Goal: Check status: Check status

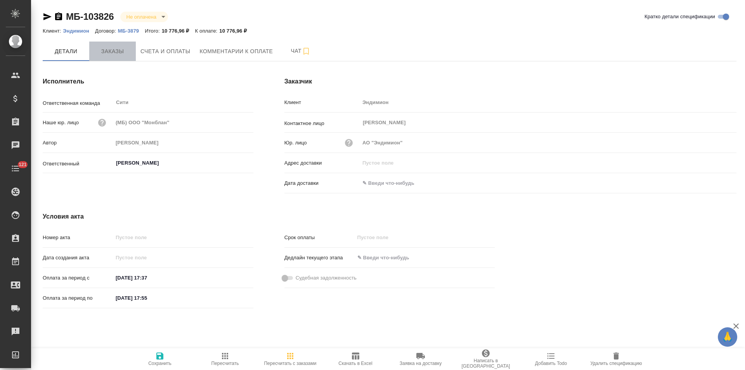
click at [114, 56] on span "Заказы" at bounding box center [112, 52] width 37 height 10
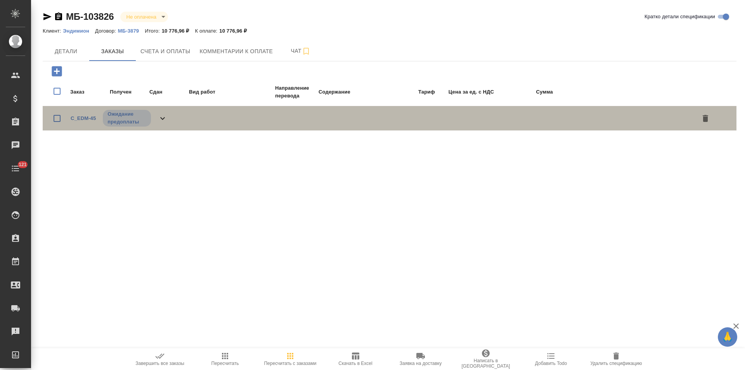
click at [165, 117] on icon at bounding box center [162, 118] width 9 height 9
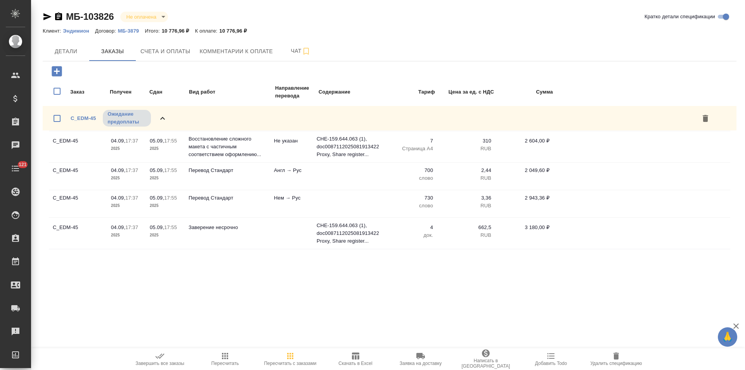
click at [133, 32] on p "МБ-3879" at bounding box center [131, 31] width 27 height 6
click at [66, 48] on span "Детали" at bounding box center [65, 52] width 37 height 10
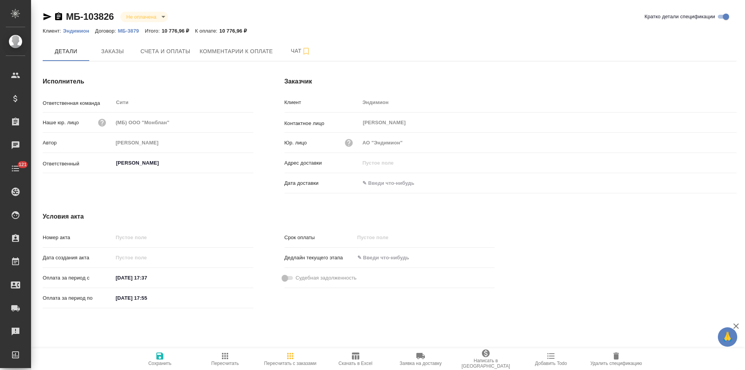
click at [59, 19] on icon "button" at bounding box center [58, 16] width 7 height 8
click at [182, 59] on button "Счета и оплаты" at bounding box center [165, 51] width 59 height 19
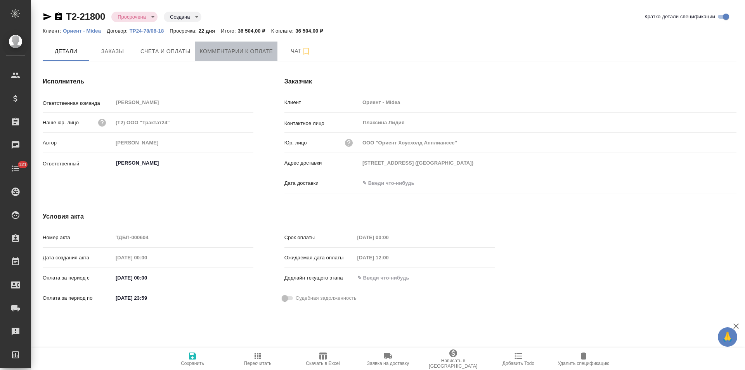
click at [243, 54] on span "Комментарии к оплате" at bounding box center [236, 52] width 73 height 10
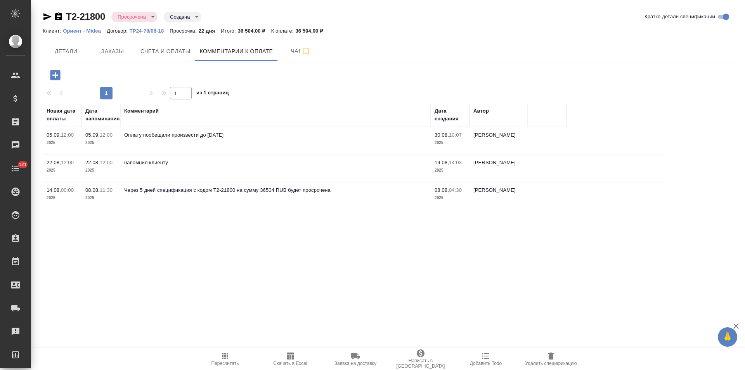
click at [47, 18] on icon "button" at bounding box center [47, 16] width 8 height 7
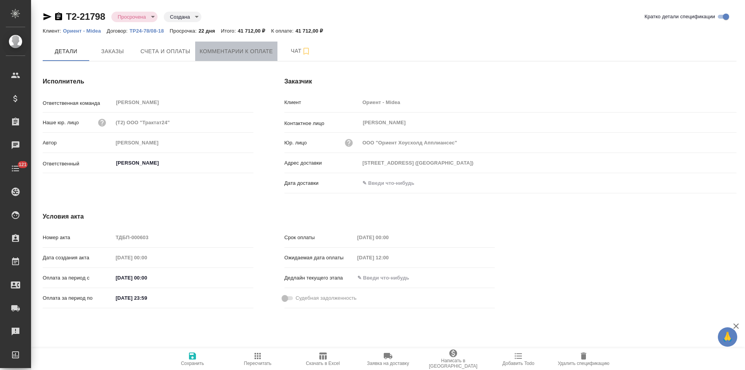
click at [218, 54] on span "Комментарии к оплате" at bounding box center [236, 52] width 73 height 10
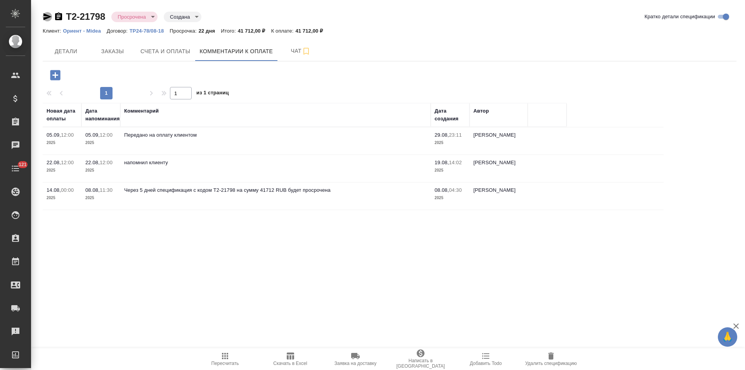
click at [47, 16] on icon "button" at bounding box center [47, 16] width 8 height 7
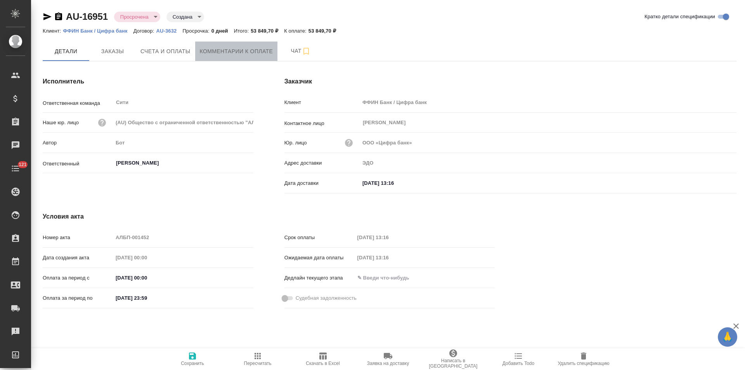
click at [212, 52] on span "Комментарии к оплате" at bounding box center [236, 52] width 73 height 10
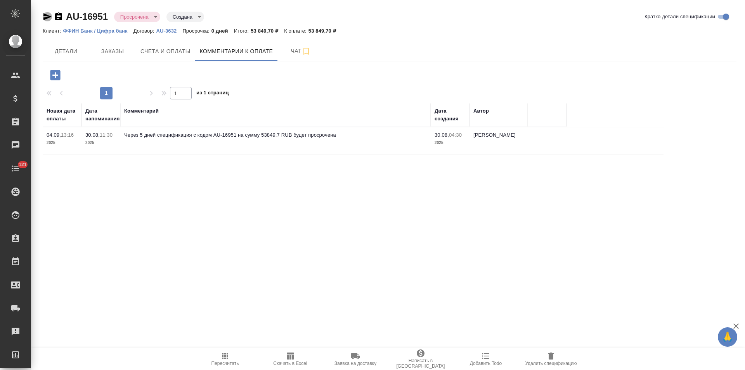
click at [48, 17] on icon "button" at bounding box center [47, 16] width 8 height 7
click at [70, 49] on span "Детали" at bounding box center [65, 52] width 37 height 10
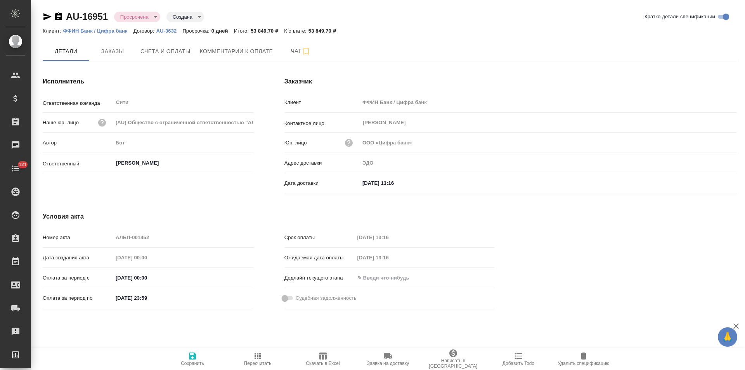
click at [47, 17] on icon "button" at bounding box center [47, 16] width 9 height 9
click at [44, 16] on icon "button" at bounding box center [47, 16] width 8 height 7
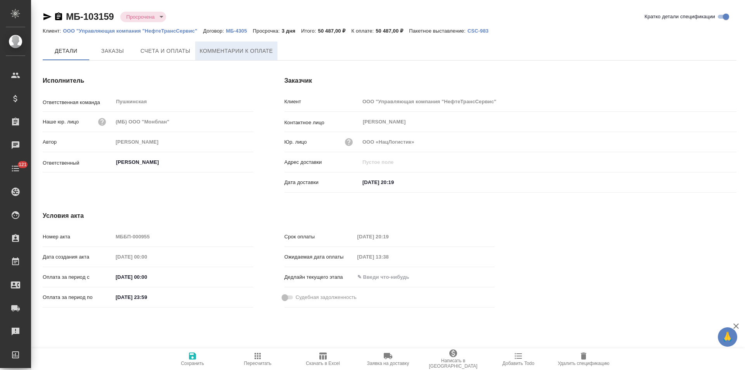
click at [224, 58] on button "Комментарии к оплате" at bounding box center [236, 51] width 83 height 19
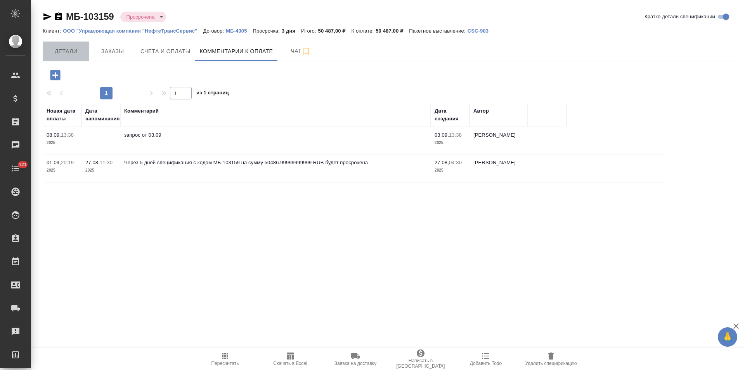
click at [63, 54] on span "Детали" at bounding box center [65, 52] width 37 height 10
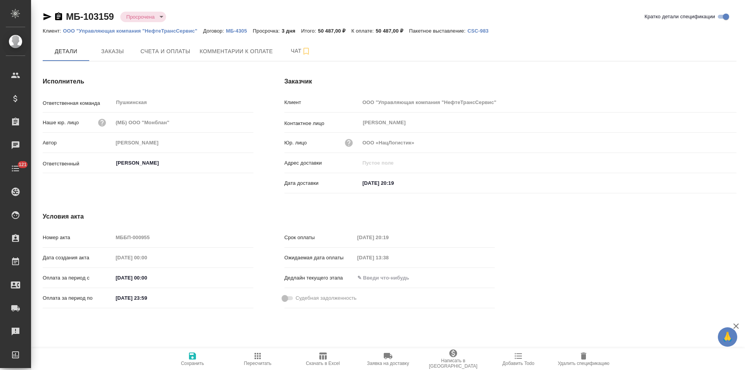
click at [47, 17] on icon "button" at bounding box center [47, 16] width 8 height 7
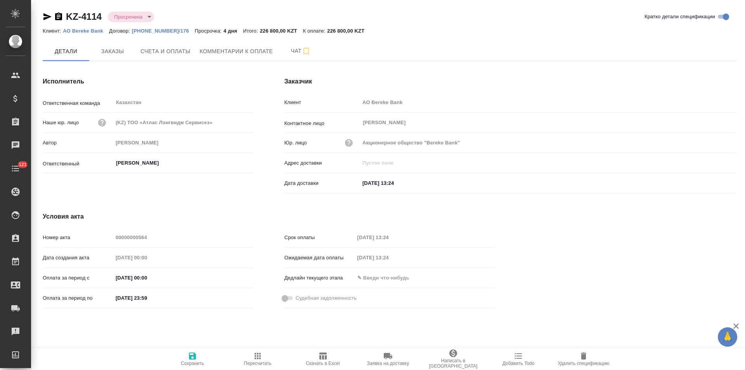
click at [43, 17] on icon "button" at bounding box center [47, 16] width 8 height 7
click at [184, 55] on span "Счета и оплаты" at bounding box center [165, 52] width 50 height 10
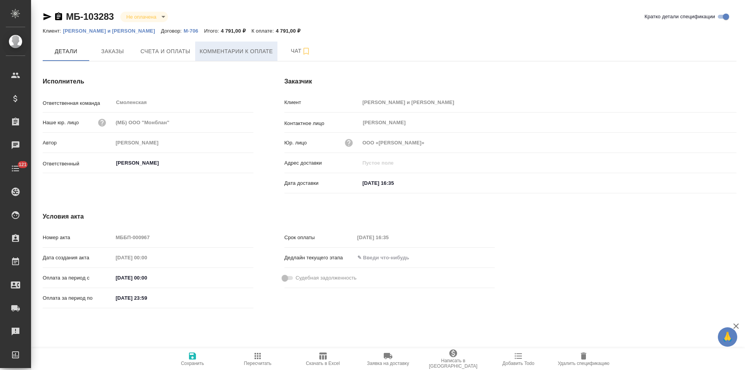
click at [210, 54] on span "Комментарии к оплате" at bounding box center [236, 52] width 73 height 10
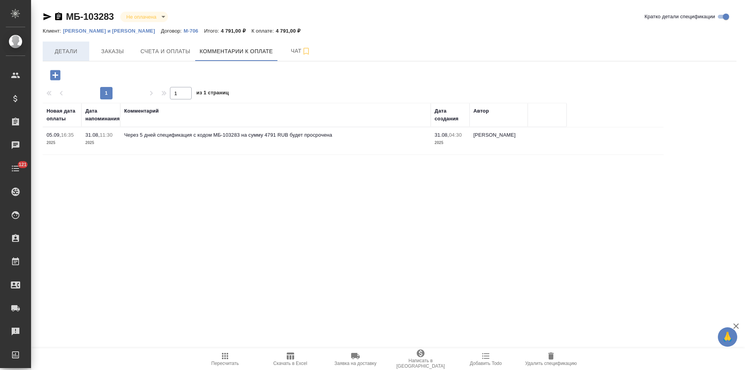
click at [79, 54] on span "Детали" at bounding box center [65, 52] width 37 height 10
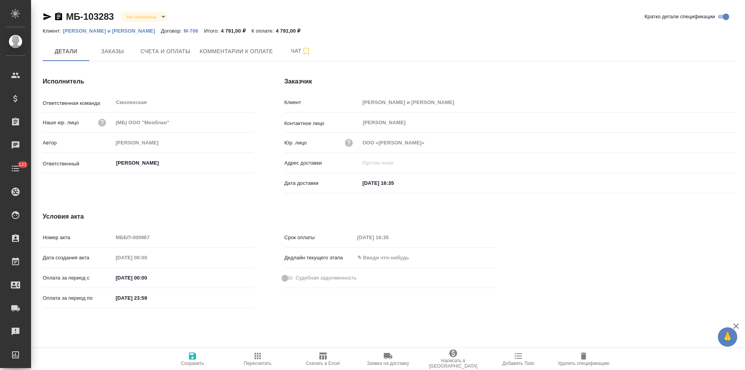
click at [47, 17] on icon "button" at bounding box center [47, 16] width 9 height 9
click at [219, 54] on span "Комментарии к оплате" at bounding box center [236, 52] width 73 height 10
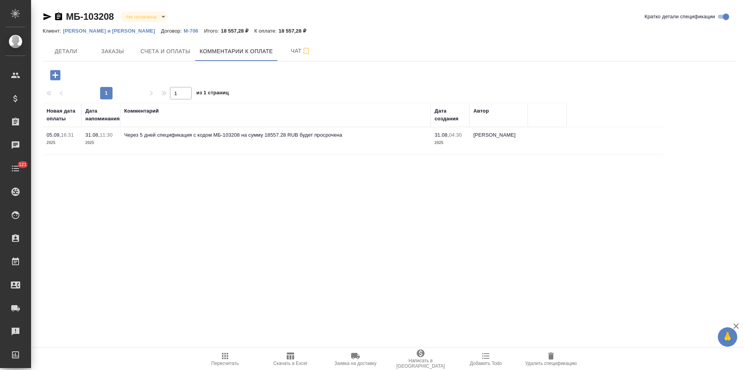
click at [75, 54] on span "Детали" at bounding box center [65, 52] width 37 height 10
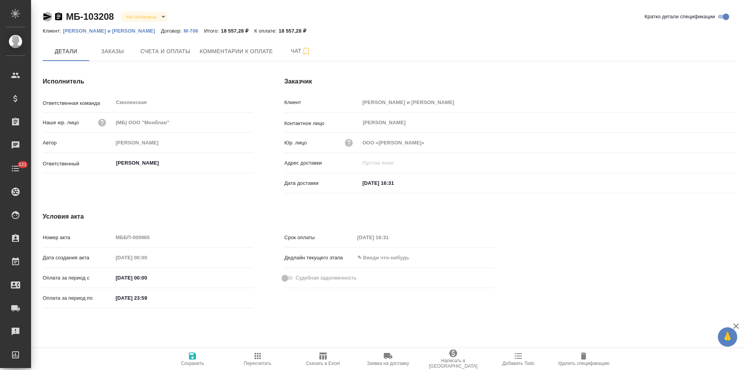
click at [48, 17] on icon "button" at bounding box center [47, 16] width 8 height 7
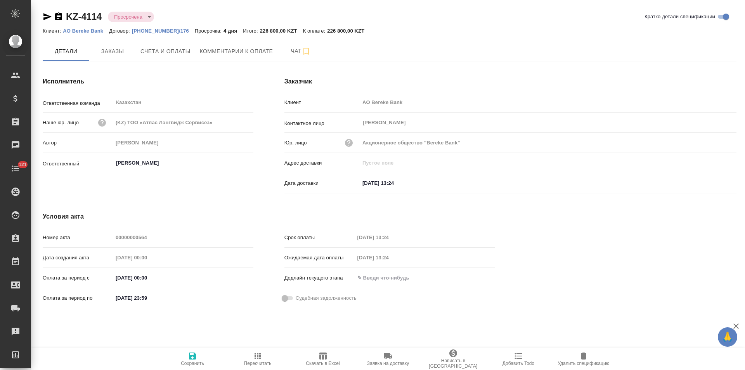
click at [49, 17] on icon "button" at bounding box center [47, 16] width 8 height 7
click at [176, 45] on button "Счета и оплаты" at bounding box center [165, 51] width 59 height 19
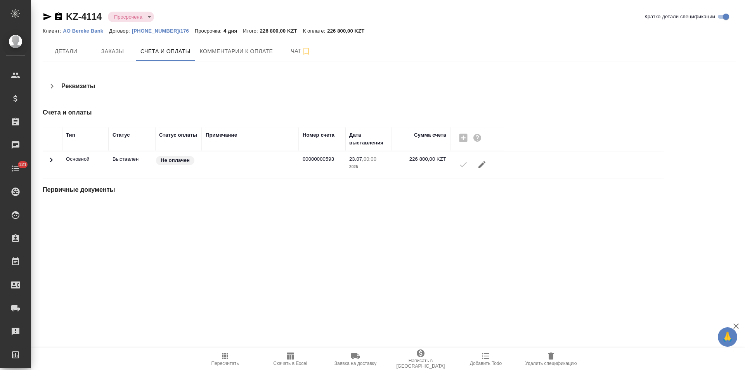
click at [54, 160] on icon at bounding box center [51, 159] width 9 height 9
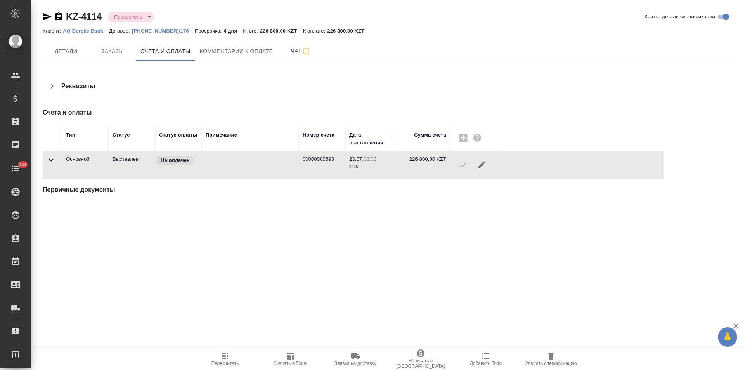
click at [48, 17] on icon "button" at bounding box center [47, 16] width 8 height 7
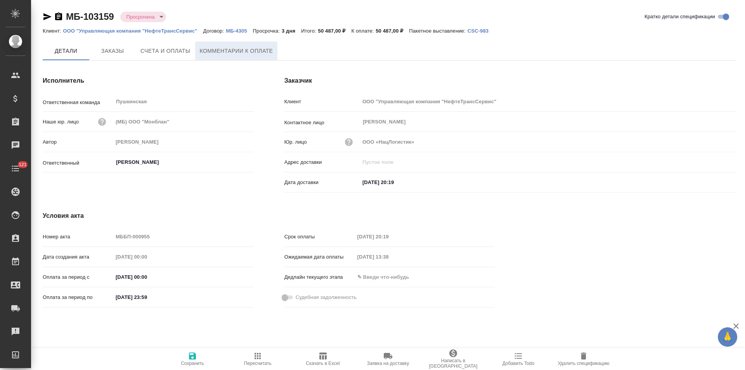
click at [241, 58] on button "Комментарии к оплате" at bounding box center [236, 51] width 83 height 19
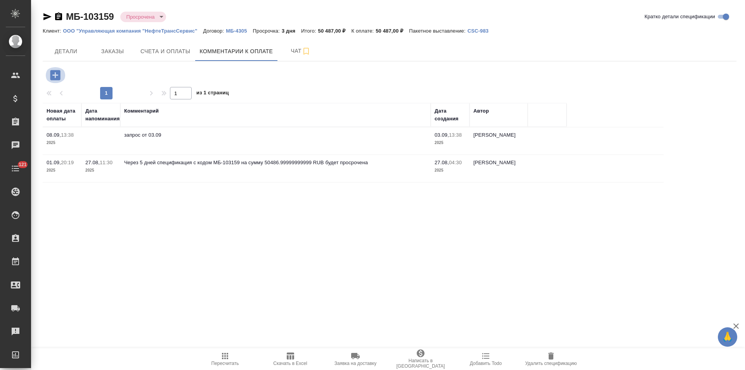
click at [55, 75] on icon "button" at bounding box center [56, 75] width 14 height 14
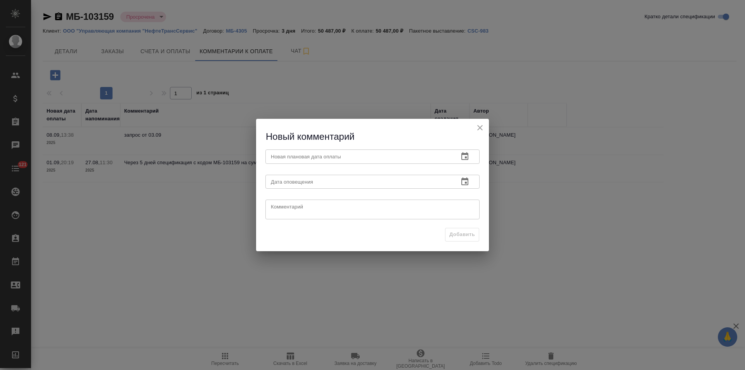
click at [305, 212] on textarea at bounding box center [372, 210] width 203 height 12
paste textarea "Оплату согласовали на 05.09"
type textarea "Оплату согласовали на 05.09"
click at [465, 159] on icon "button" at bounding box center [464, 156] width 7 height 8
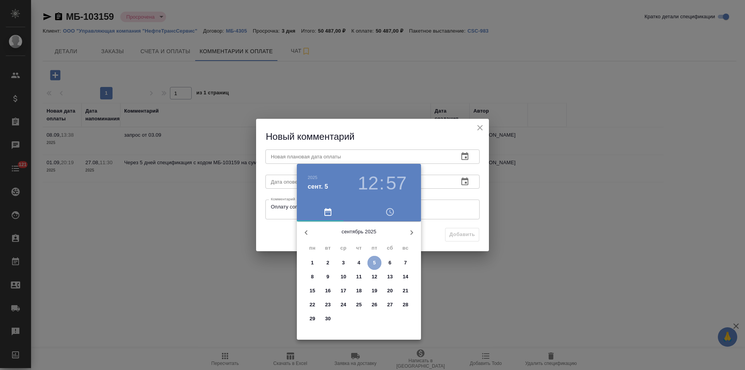
click at [376, 264] on span "5" at bounding box center [375, 263] width 14 height 8
type input "05.09.2025 12:57"
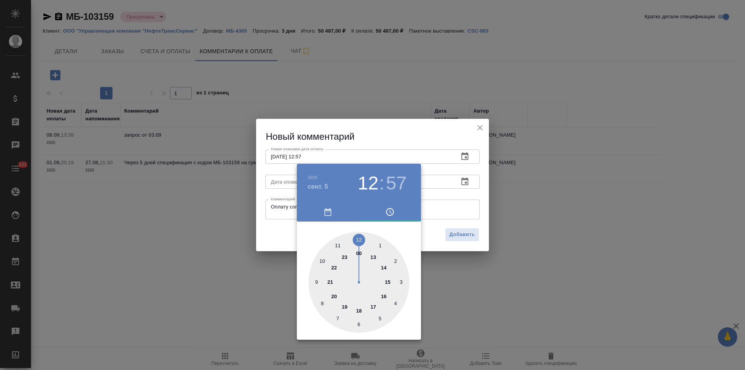
click at [430, 229] on div at bounding box center [372, 185] width 745 height 370
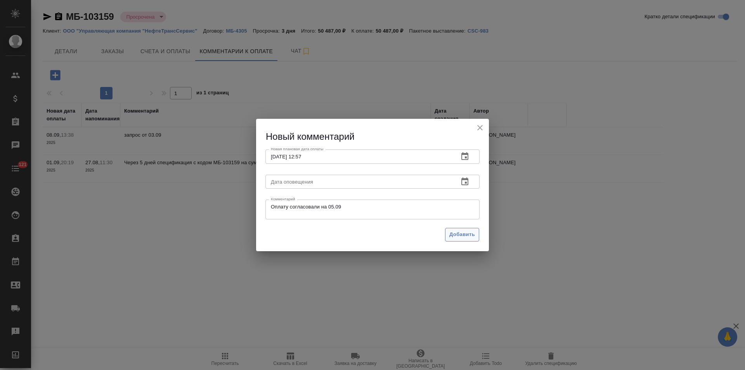
click at [461, 236] on span "Добавить" at bounding box center [462, 234] width 26 height 9
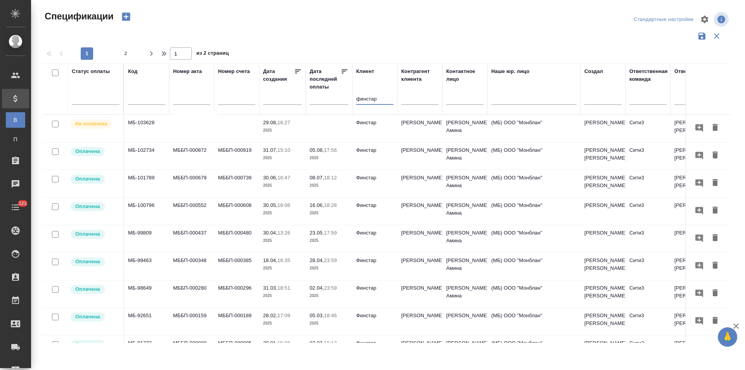
type input "финста"
drag, startPoint x: 383, startPoint y: 99, endPoint x: 347, endPoint y: 99, distance: 36.5
click at [348, 99] on tr "Статус оплаты Код Номер акта Номер счета Дата создания Дата последней оплаты Кл…" at bounding box center [546, 88] width 1007 height 51
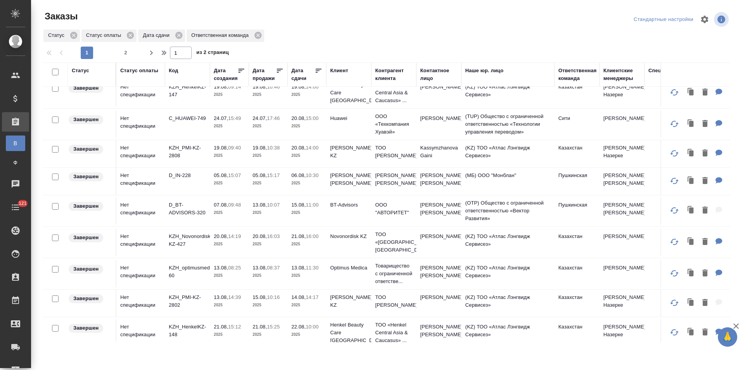
scroll to position [233, 0]
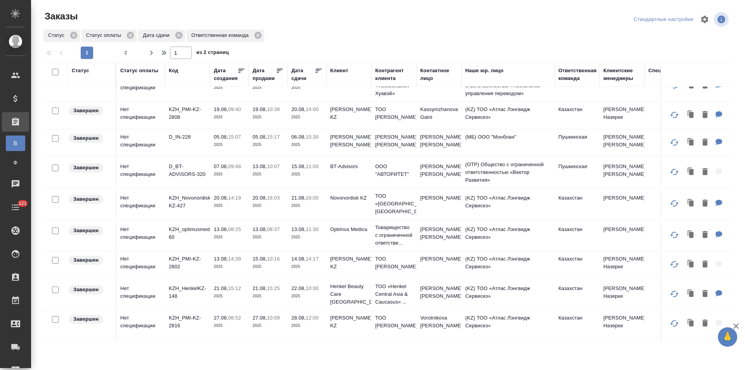
click at [485, 181] on td "(OTP) Общество с ограниченной ответственностью «Вектор Развития»" at bounding box center [507, 172] width 93 height 31
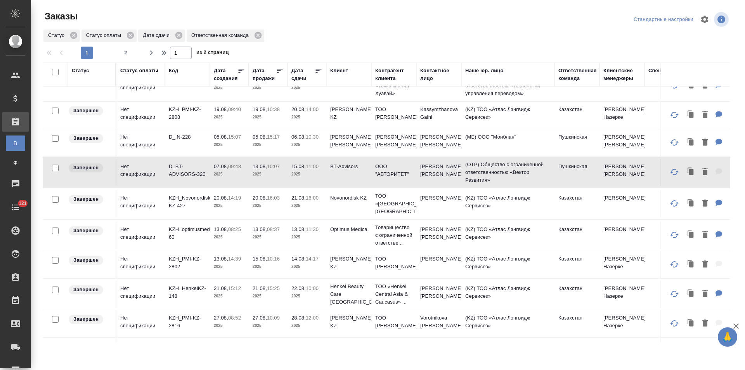
click at [535, 145] on td "(МБ) ООО "Монблан"" at bounding box center [507, 142] width 93 height 27
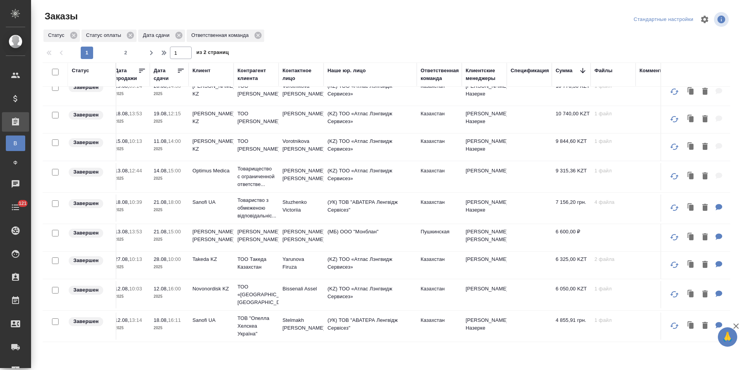
scroll to position [525, 0]
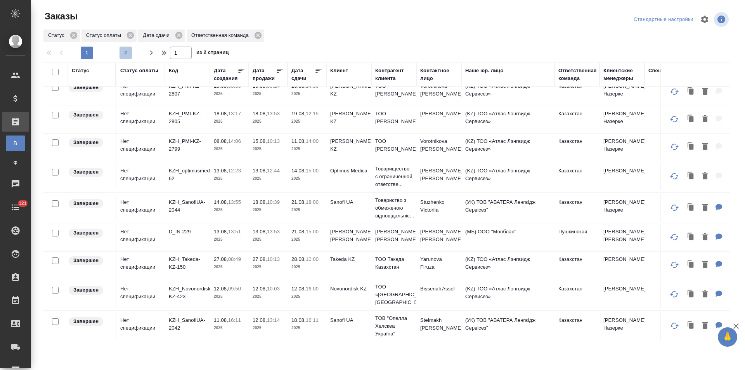
click at [124, 56] on span "2" at bounding box center [126, 53] width 12 height 8
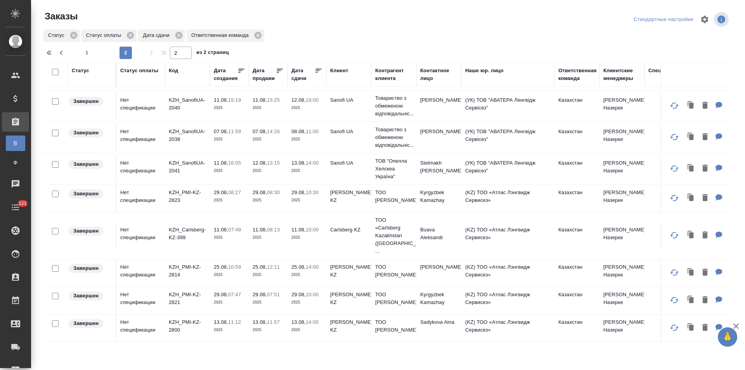
scroll to position [360, 0]
click at [60, 56] on icon "button" at bounding box center [61, 52] width 9 height 9
type input "1"
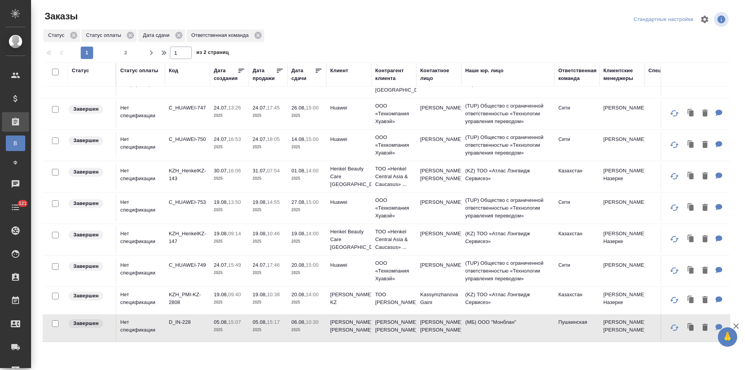
scroll to position [155, 0]
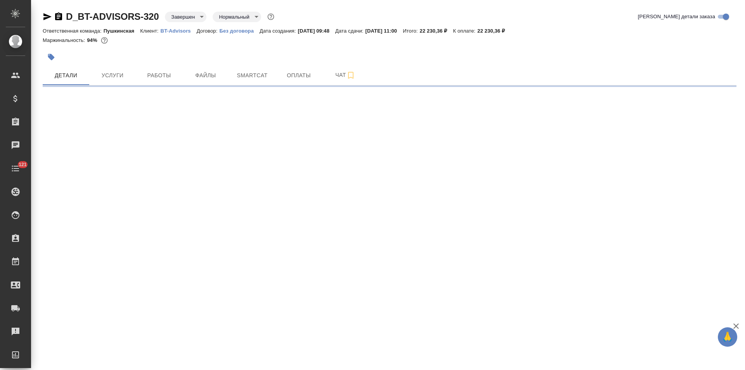
select select "RU"
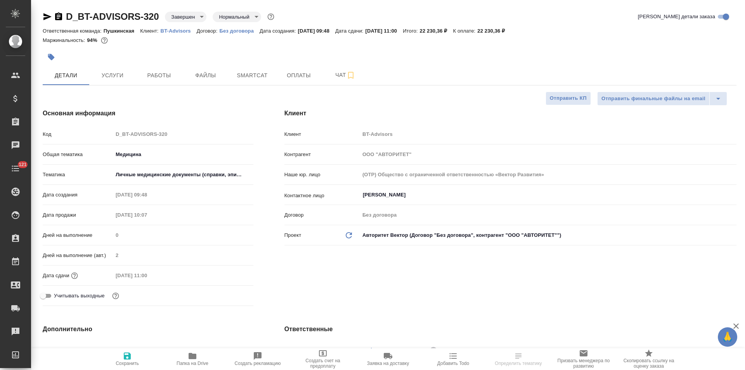
type textarea "x"
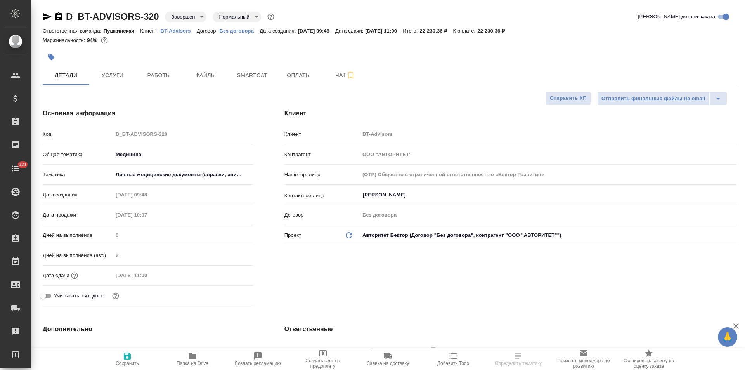
type textarea "x"
select select "RU"
type textarea "x"
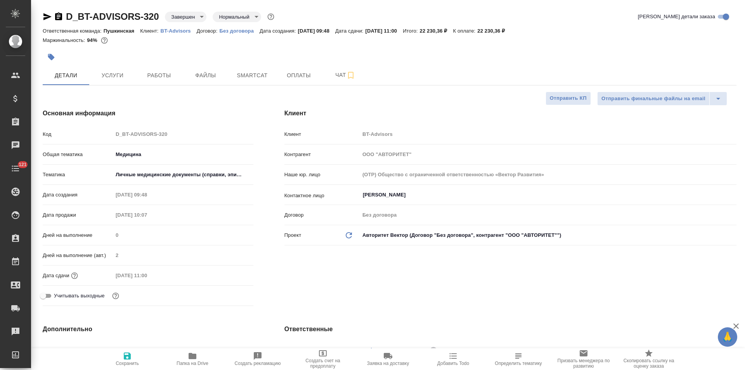
type textarea "x"
click at [311, 78] on span "Оплаты" at bounding box center [298, 76] width 37 height 10
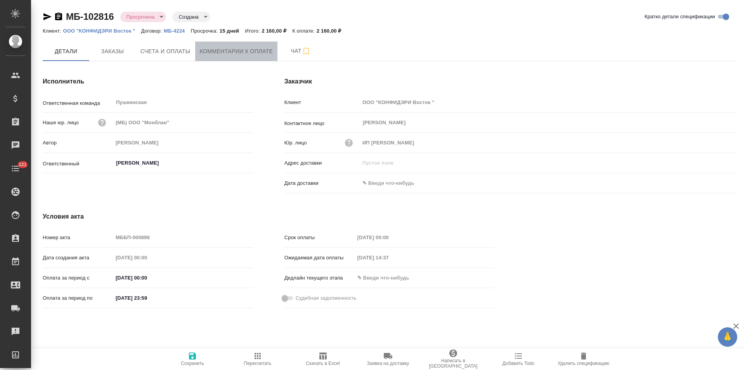
click at [217, 55] on span "Комментарии к оплате" at bounding box center [236, 52] width 73 height 10
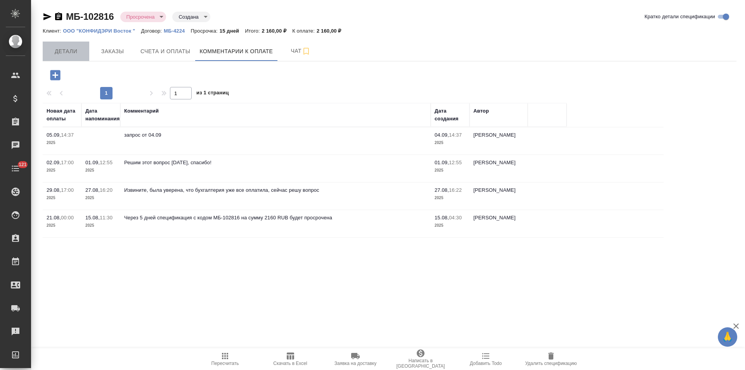
click at [78, 48] on span "Детали" at bounding box center [65, 52] width 37 height 10
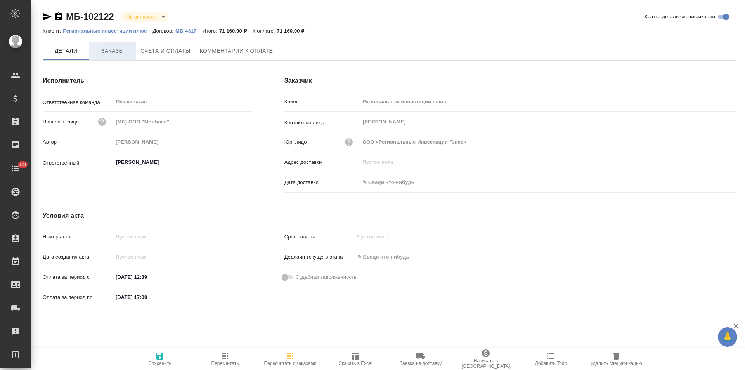
click at [125, 53] on span "Заказы" at bounding box center [112, 51] width 37 height 10
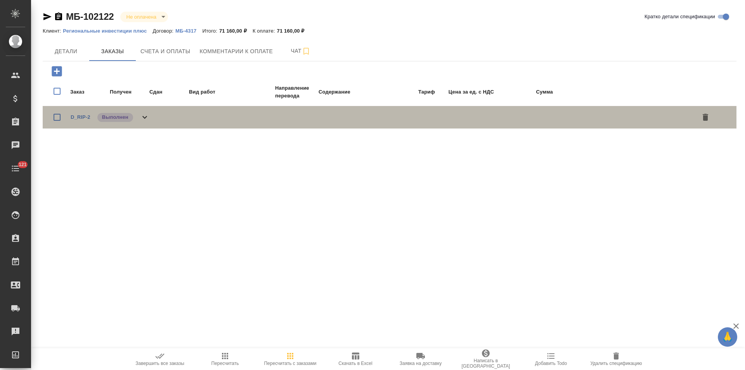
click at [146, 117] on icon at bounding box center [144, 117] width 5 height 3
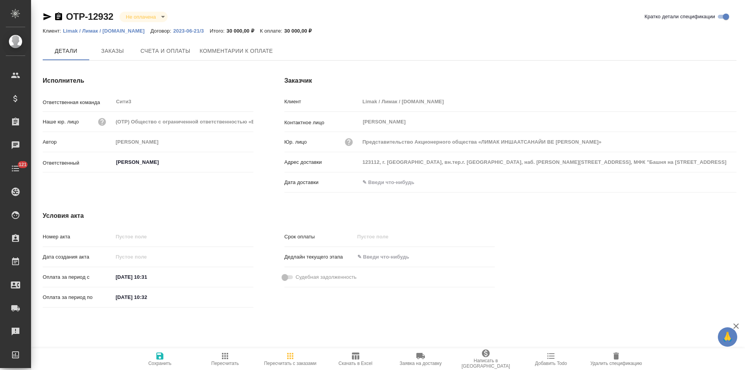
type input "Представительство Акционерного общества «ЛИМАК ИНШААТСАНАЙИ ВЕ [PERSON_NAME]»"
click at [114, 50] on span "Заказы" at bounding box center [112, 52] width 37 height 10
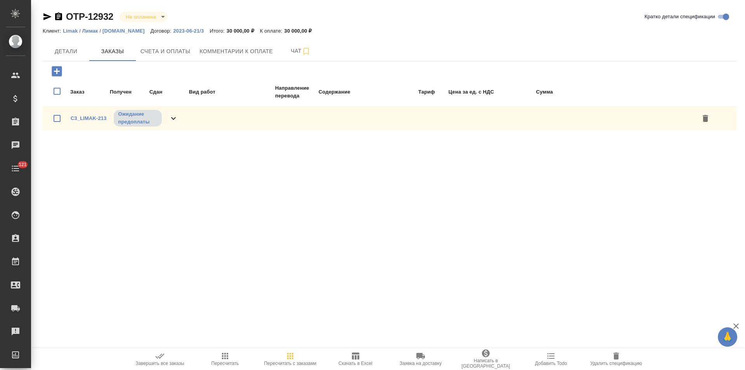
click at [171, 118] on icon at bounding box center [173, 118] width 5 height 3
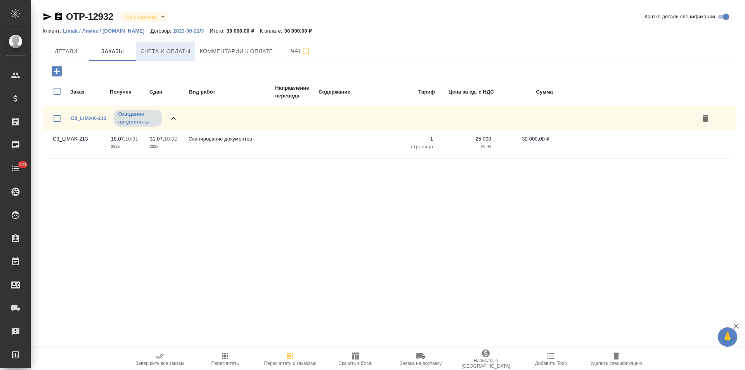
click at [172, 58] on button "Счета и оплаты" at bounding box center [165, 51] width 59 height 19
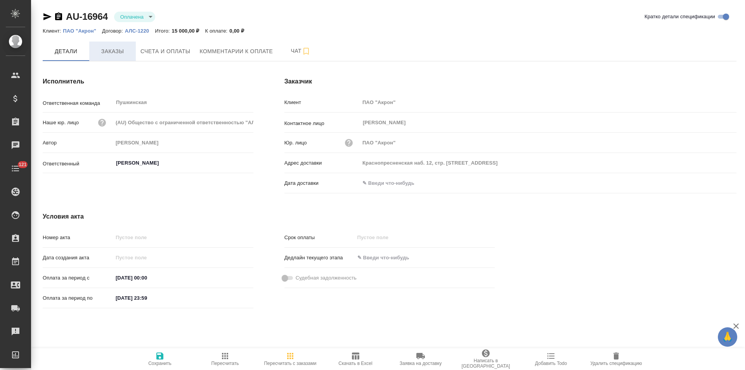
click at [107, 48] on span "Заказы" at bounding box center [112, 52] width 37 height 10
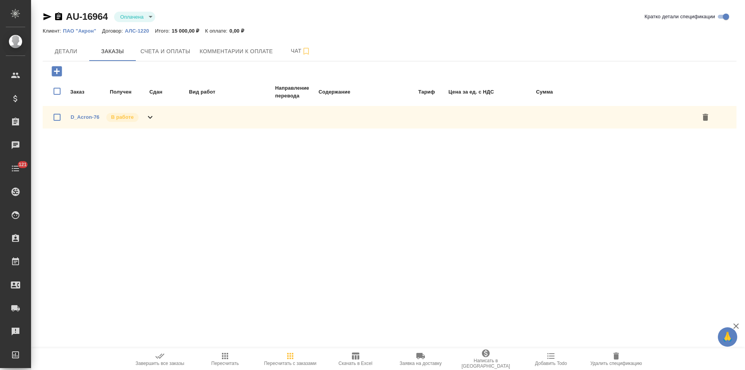
click at [152, 116] on icon at bounding box center [150, 117] width 9 height 9
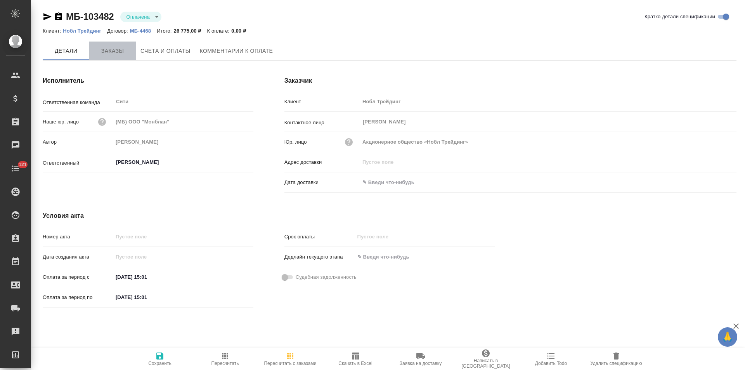
click at [125, 49] on span "Заказы" at bounding box center [112, 51] width 37 height 10
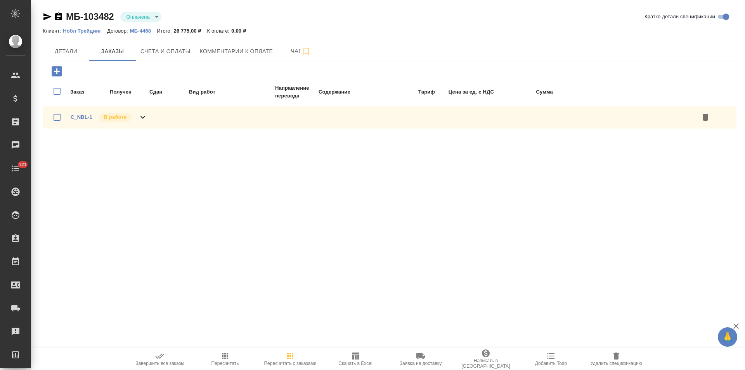
click at [153, 114] on div "C_NBL-1 В работе" at bounding box center [390, 117] width 694 height 23
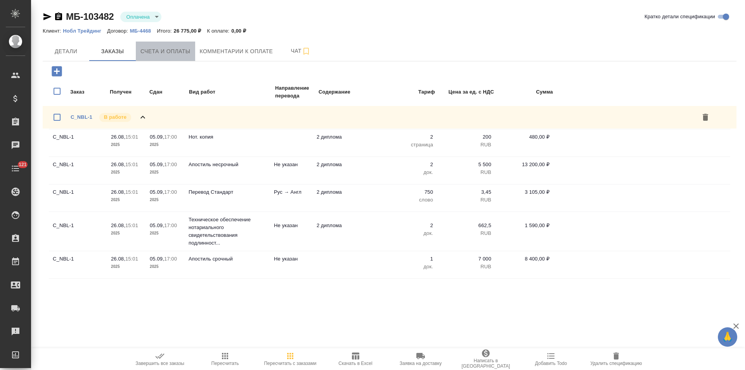
click at [162, 50] on span "Счета и оплаты" at bounding box center [165, 52] width 50 height 10
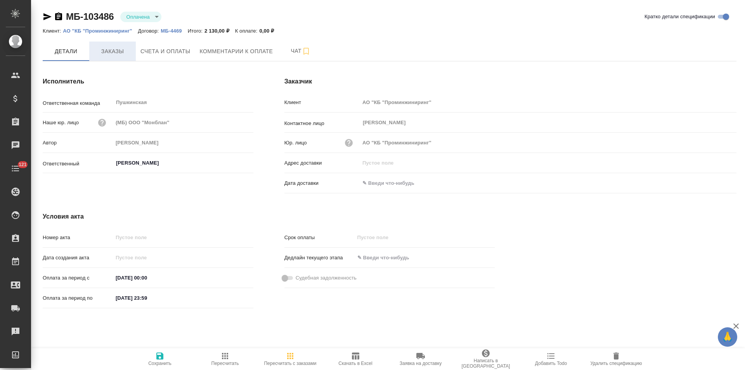
click at [118, 53] on span "Заказы" at bounding box center [112, 52] width 37 height 10
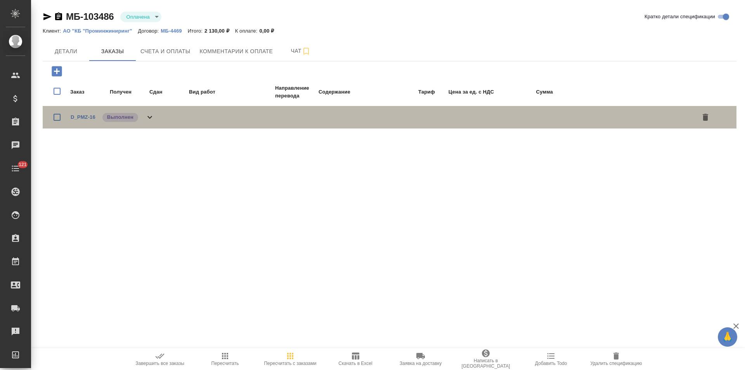
click at [156, 121] on div "D_PMZ-16 Выполнен" at bounding box center [390, 117] width 694 height 23
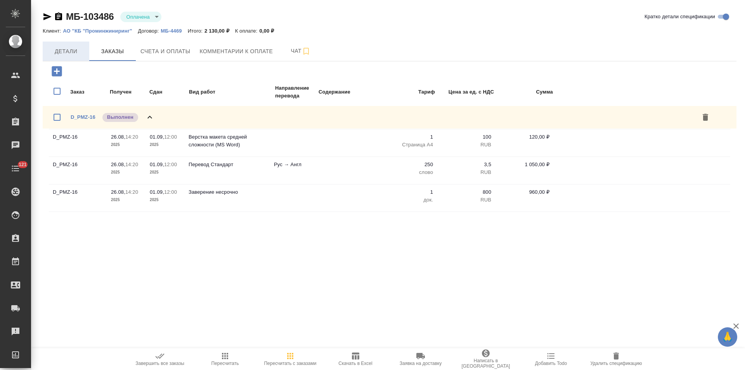
click at [57, 51] on span "Детали" at bounding box center [65, 52] width 37 height 10
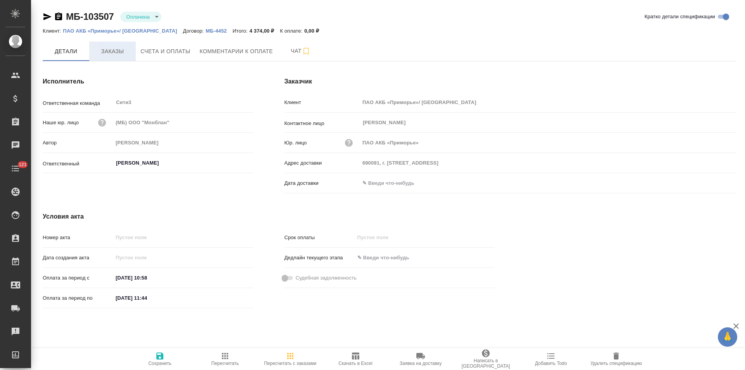
click at [115, 51] on span "Заказы" at bounding box center [112, 52] width 37 height 10
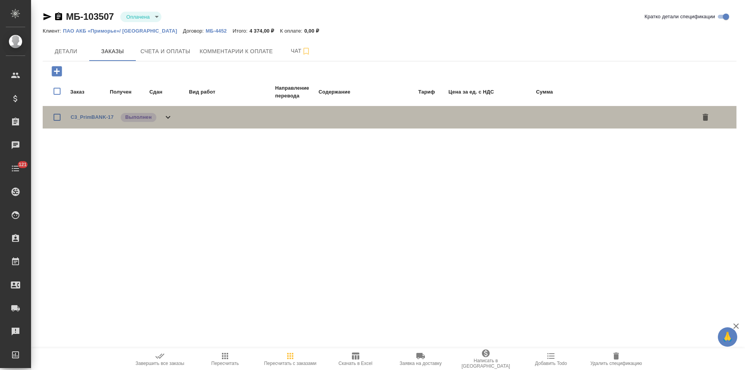
click at [176, 122] on div "C3_PrimBANK-17 Выполнен" at bounding box center [390, 117] width 694 height 23
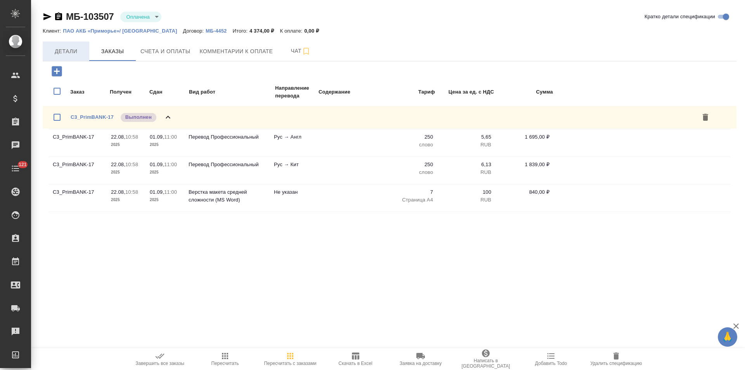
click at [66, 47] on span "Детали" at bounding box center [65, 52] width 37 height 10
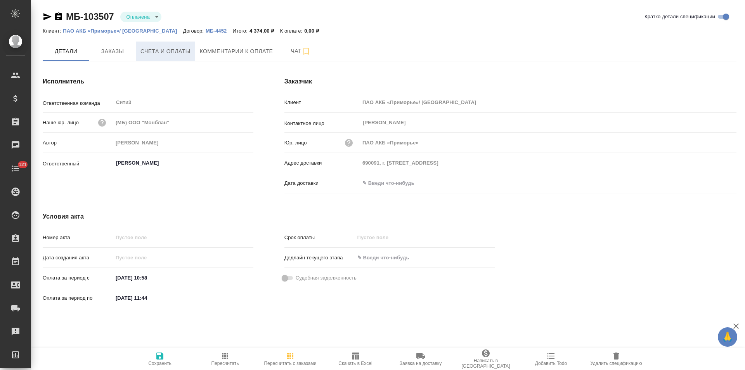
click at [161, 59] on button "Счета и оплаты" at bounding box center [165, 51] width 59 height 19
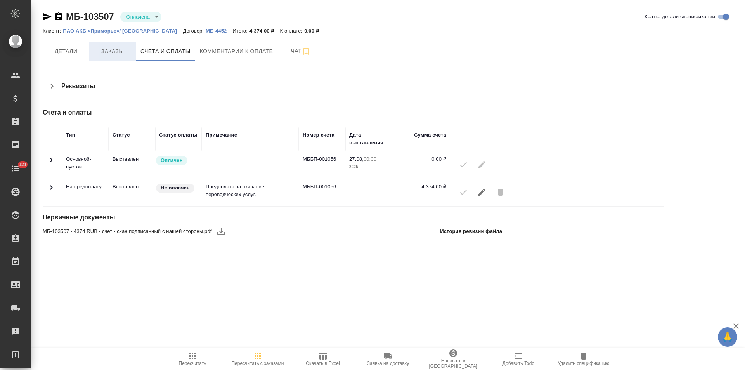
click at [101, 54] on span "Заказы" at bounding box center [112, 52] width 37 height 10
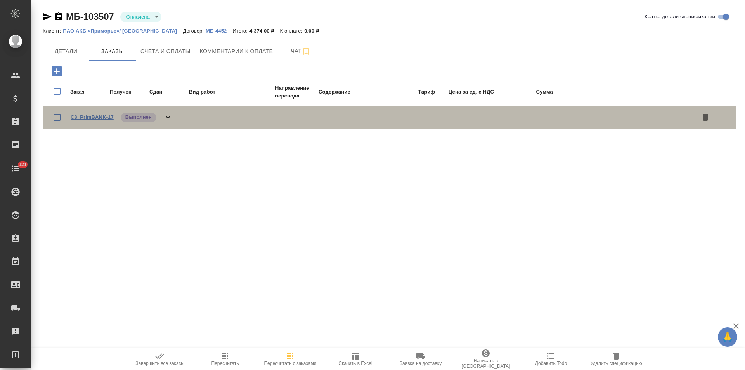
click at [104, 118] on link "C3_PrimBANK-17" at bounding box center [92, 117] width 43 height 6
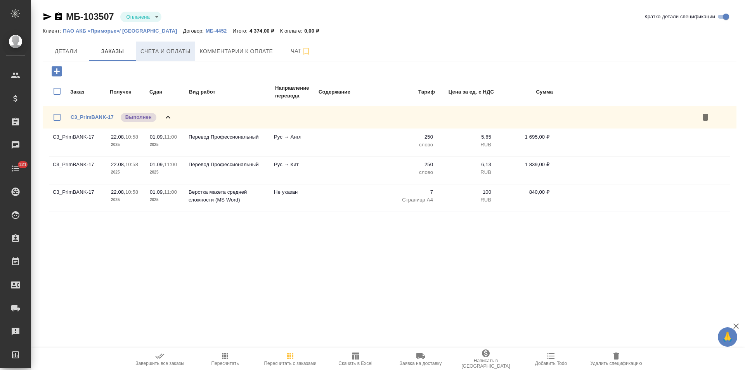
click at [193, 54] on button "Счета и оплаты" at bounding box center [165, 51] width 59 height 19
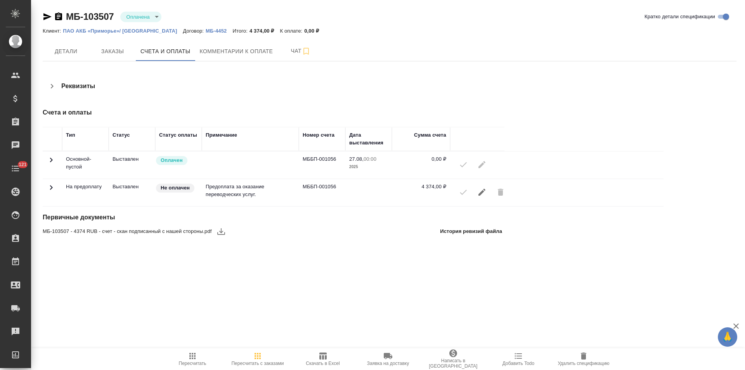
click at [51, 161] on icon at bounding box center [51, 160] width 3 height 5
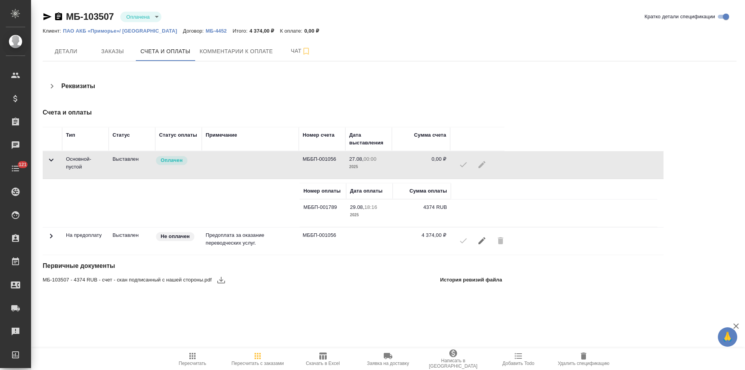
click at [51, 236] on icon at bounding box center [51, 235] width 9 height 9
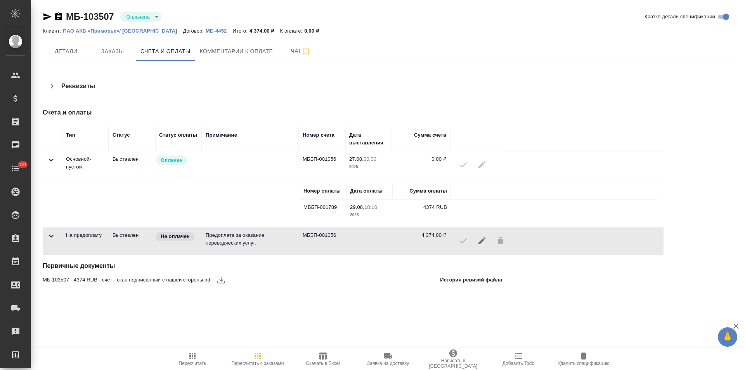
click at [222, 279] on icon "button" at bounding box center [221, 280] width 8 height 7
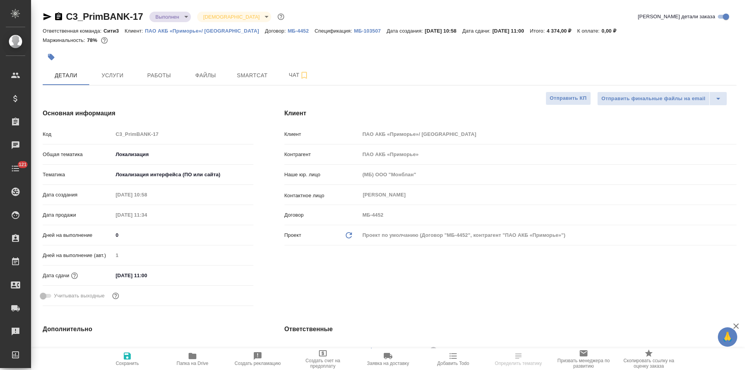
select select "RU"
type textarea "x"
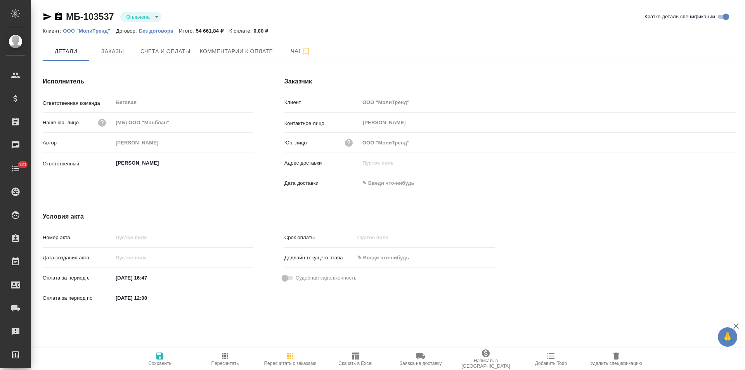
click at [104, 32] on p "ООО "МолиТренд"" at bounding box center [89, 31] width 53 height 6
click at [124, 57] on button "Заказы" at bounding box center [112, 51] width 47 height 19
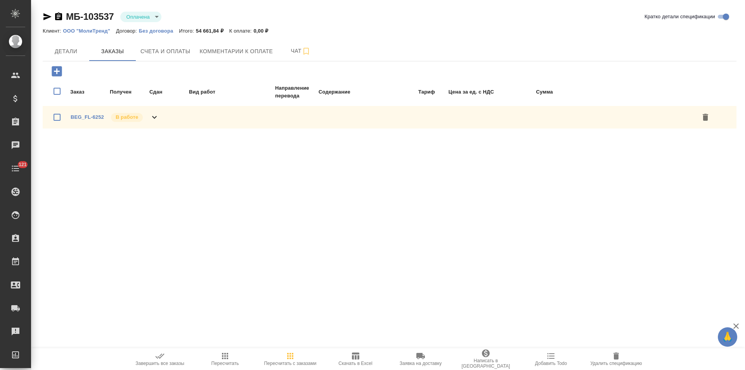
click at [160, 118] on div "BEG_FL-6252 В работе" at bounding box center [390, 117] width 694 height 23
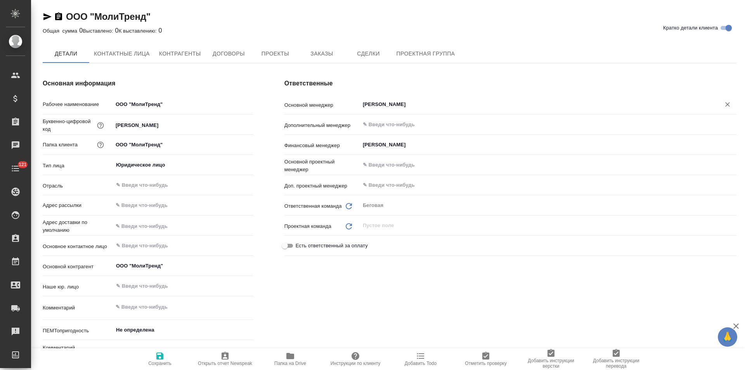
type textarea "x"
click at [401, 106] on input "[PERSON_NAME]" at bounding box center [535, 105] width 346 height 9
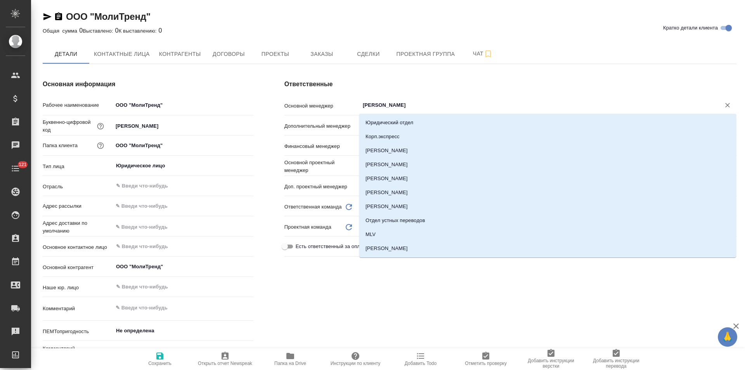
type textarea "x"
type input "ант"
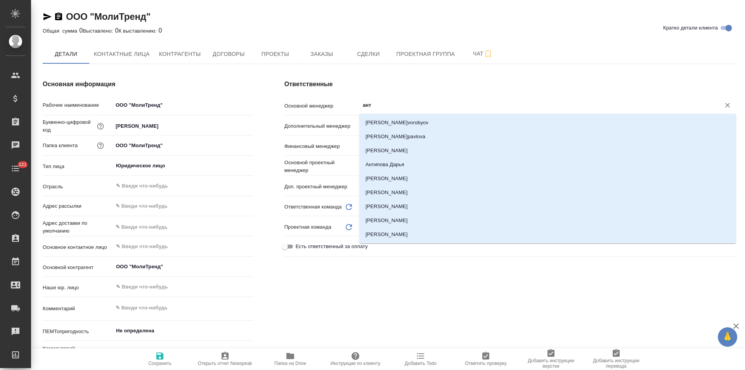
type textarea "x"
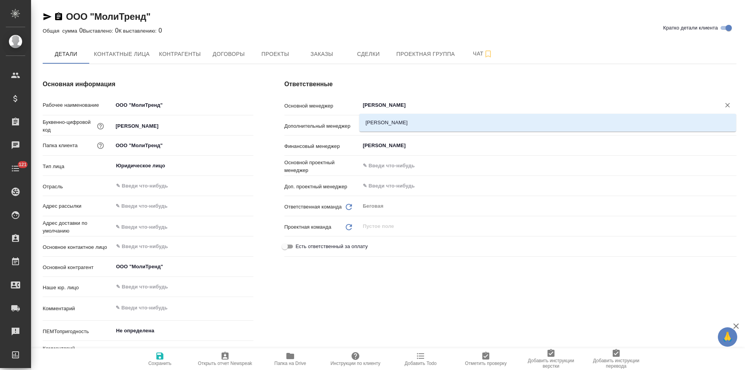
type input "антонова"
click at [401, 119] on li "Антонова Кристина" at bounding box center [547, 123] width 377 height 14
type textarea "x"
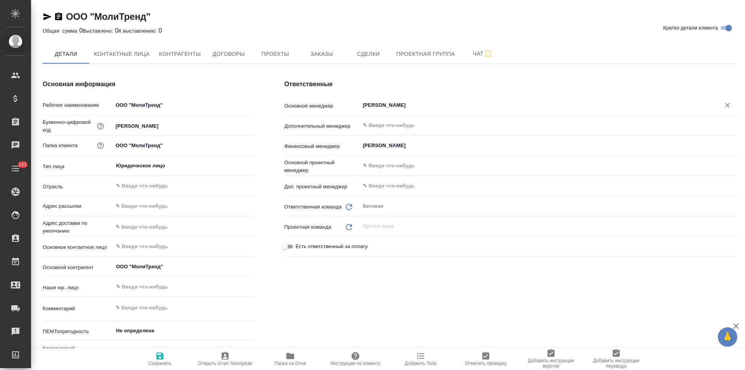
type input "Антонова Кристина"
click at [158, 366] on button "Сохранить" at bounding box center [159, 359] width 65 height 22
type textarea "x"
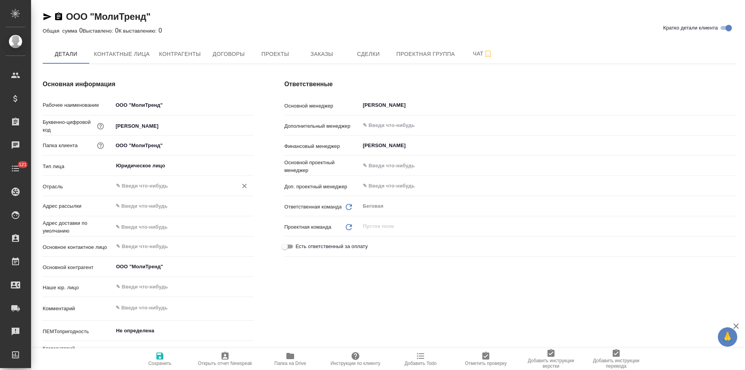
type textarea "x"
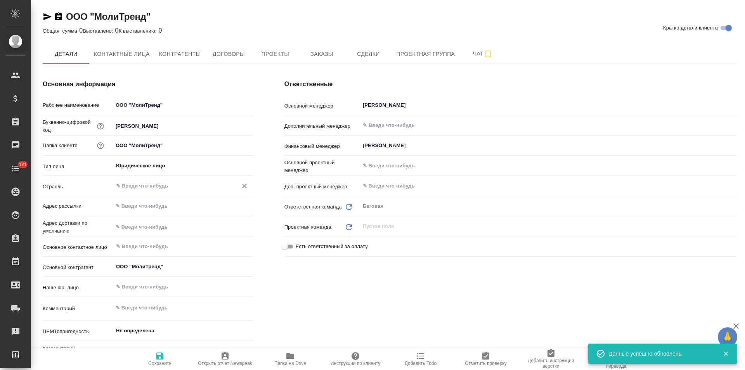
type textarea "x"
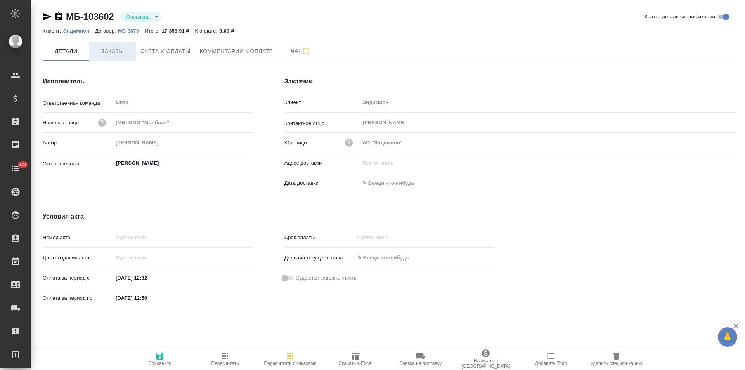
click at [130, 58] on button "Заказы" at bounding box center [112, 51] width 47 height 19
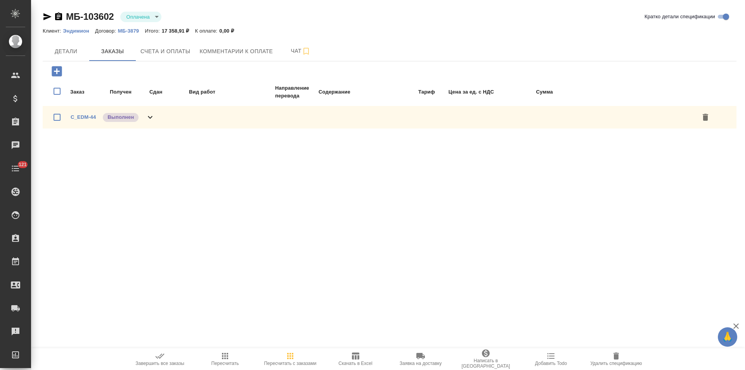
click at [151, 119] on icon at bounding box center [150, 117] width 9 height 9
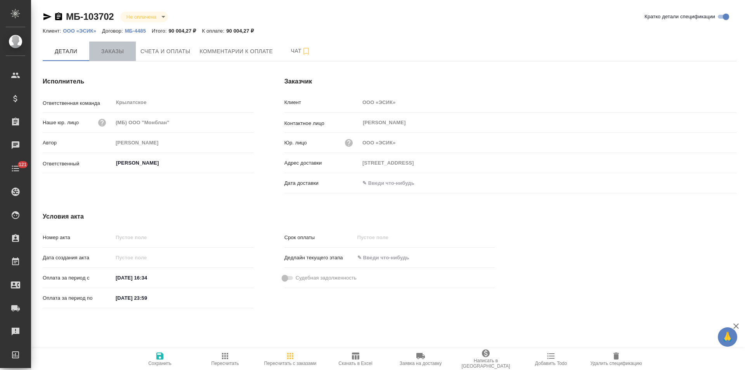
click at [115, 47] on span "Заказы" at bounding box center [112, 52] width 37 height 10
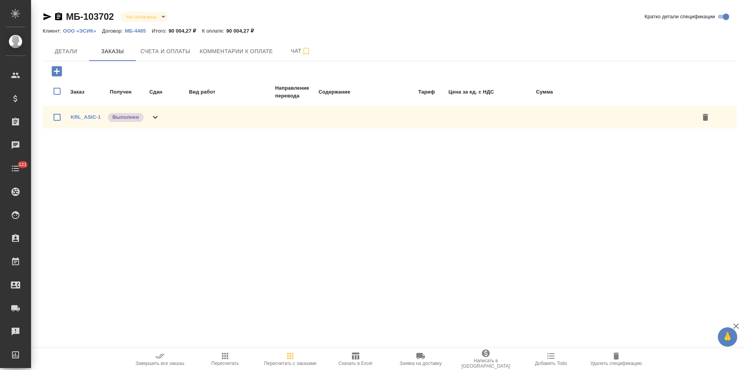
click at [163, 116] on div "KRL_ASIC-1 Выполнен" at bounding box center [390, 117] width 694 height 23
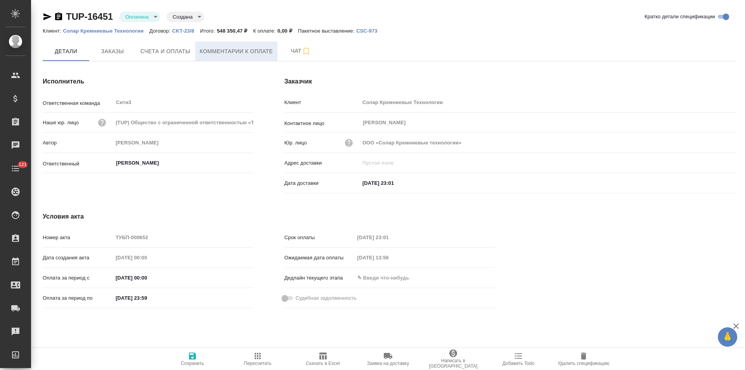
click at [238, 51] on span "Комментарии к оплате" at bounding box center [236, 52] width 73 height 10
click at [236, 52] on span "Комментарии к оплате" at bounding box center [236, 51] width 73 height 10
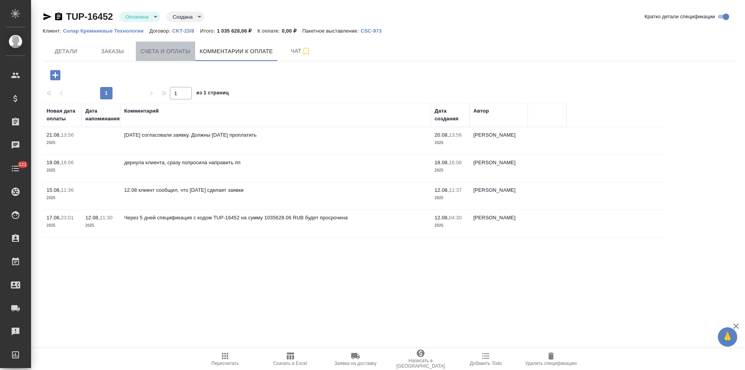
click at [182, 52] on span "Счета и оплаты" at bounding box center [165, 52] width 50 height 10
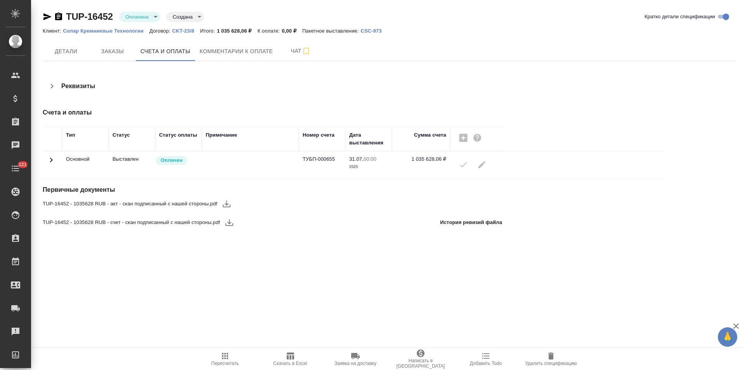
click at [51, 161] on icon at bounding box center [51, 160] width 3 height 5
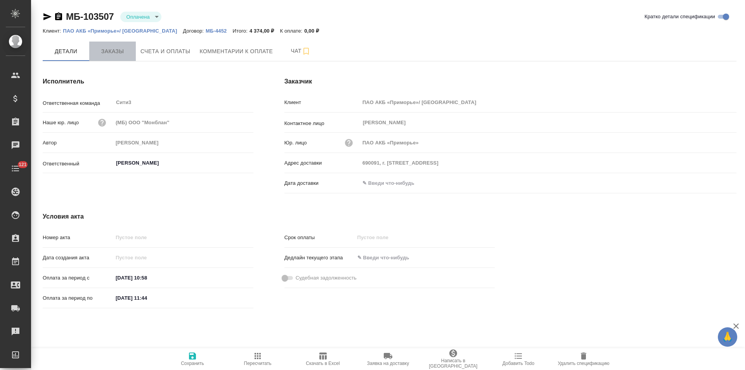
click at [114, 51] on span "Заказы" at bounding box center [112, 52] width 37 height 10
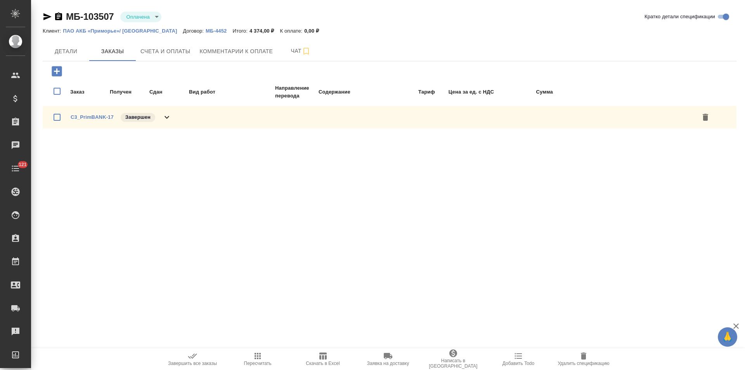
click at [177, 118] on div "C3_PrimBANK-17 Завершен" at bounding box center [390, 117] width 694 height 23
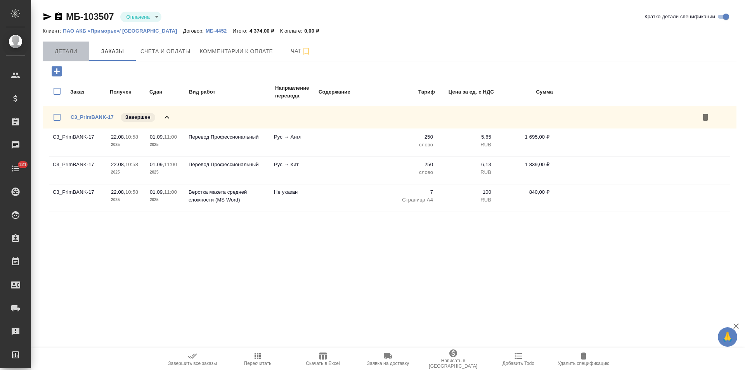
click at [81, 53] on span "Детали" at bounding box center [65, 52] width 37 height 10
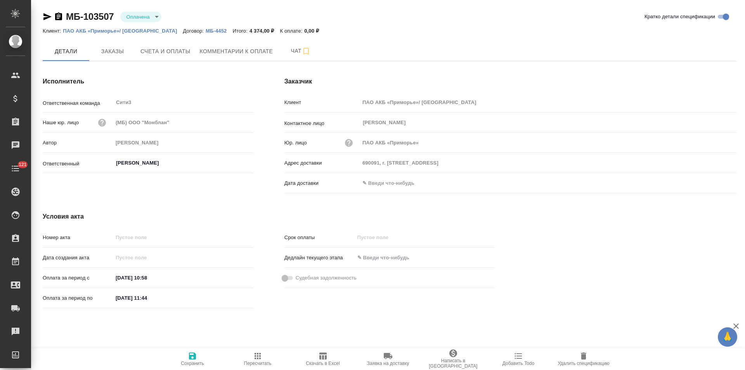
click at [128, 300] on input "[DATE] 11:44" at bounding box center [147, 297] width 68 height 11
type input "[DATE] 11:44"
click at [190, 355] on icon "button" at bounding box center [192, 355] width 7 height 7
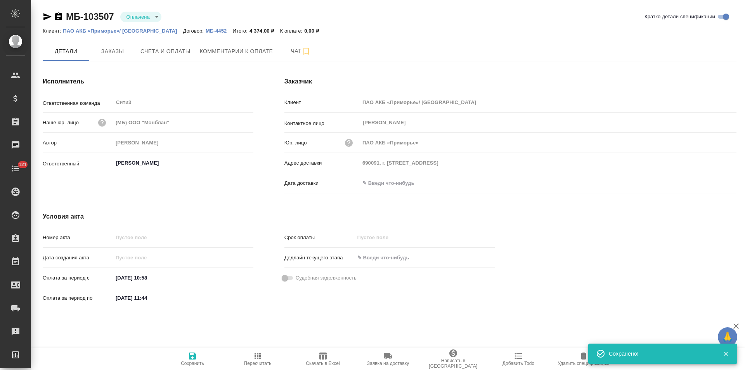
click at [57, 19] on icon "button" at bounding box center [58, 16] width 7 height 8
click at [167, 63] on div "Исполнитель Ответственная команда Сити3 ​ Наше юр. лицо (МБ) ООО "Монблан" Авто…" at bounding box center [148, 136] width 242 height 151
click at [168, 57] on button "Счета и оплаты" at bounding box center [165, 51] width 59 height 19
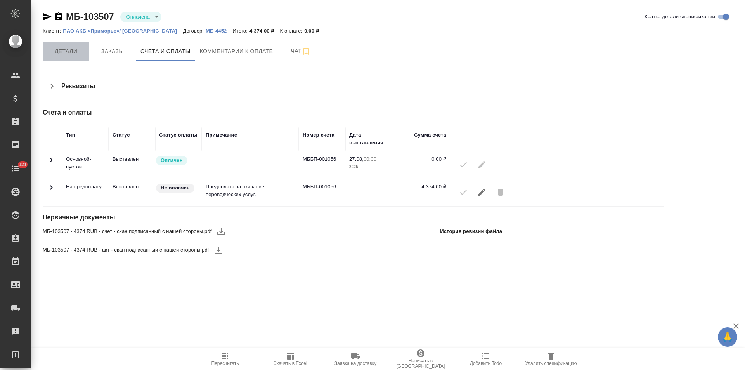
click at [71, 50] on span "Детали" at bounding box center [65, 52] width 37 height 10
